Goal: Check status: Check status

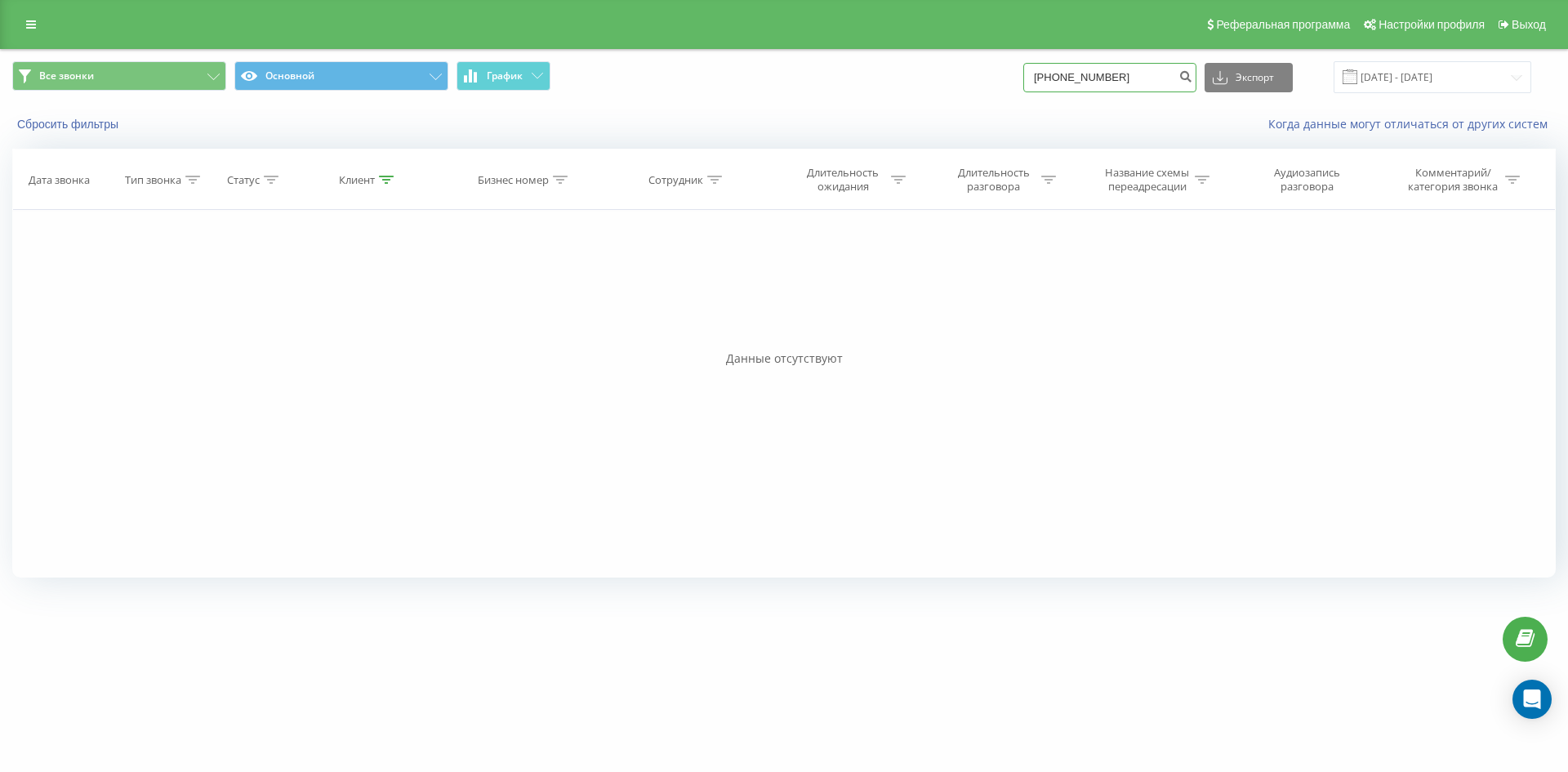
click at [1132, 86] on input "[PHONE_NUMBER]" at bounding box center [1110, 77] width 173 height 30
drag, startPoint x: 1132, startPoint y: 86, endPoint x: 1034, endPoint y: 76, distance: 98.5
click at [1034, 76] on div "Все звонки Основной График +380978450957 Экспорт .csv .xls .xlsx 22.05.2025 - 2…" at bounding box center [784, 78] width 1544 height 32
